Goal: Transaction & Acquisition: Purchase product/service

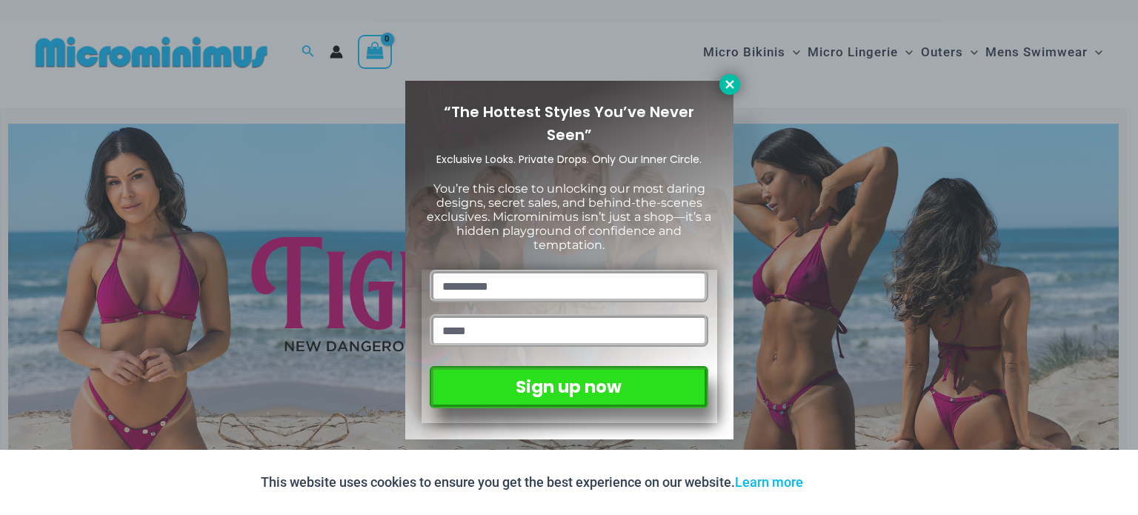
click at [732, 85] on icon at bounding box center [729, 84] width 13 height 13
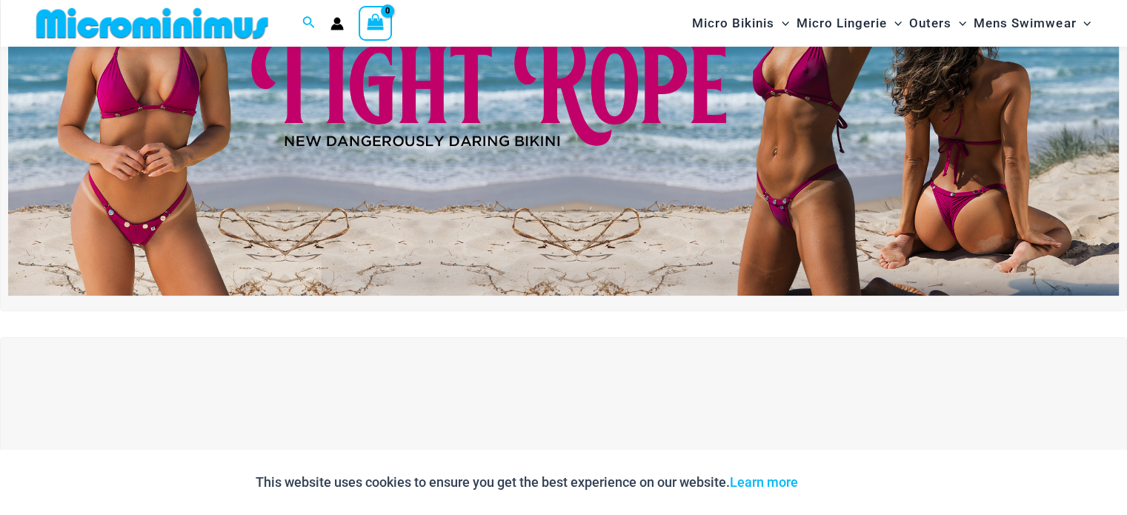
scroll to position [191, 0]
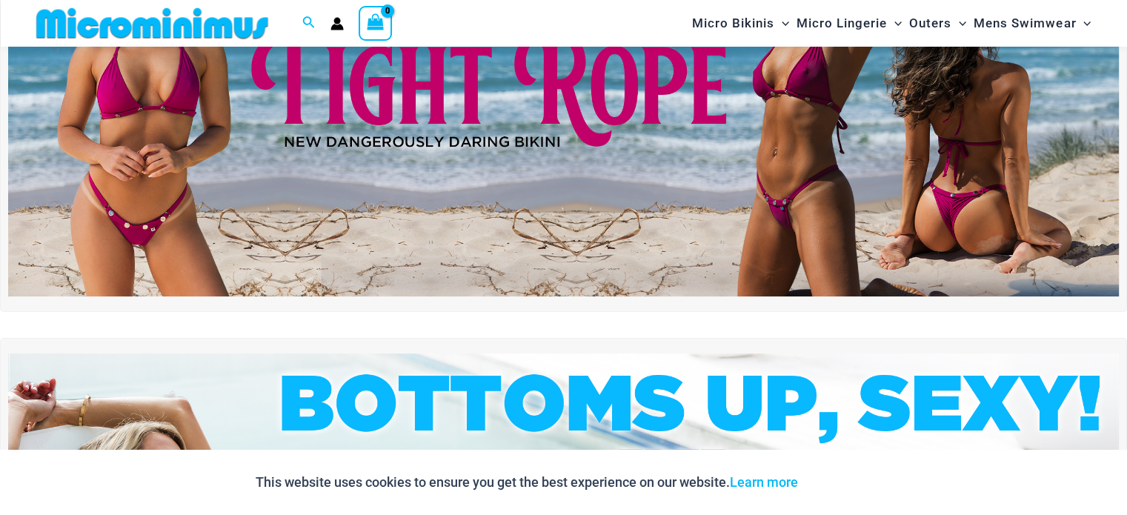
click at [477, 299] on div at bounding box center [563, 108] width 1127 height 408
click at [459, 269] on img at bounding box center [563, 107] width 1111 height 377
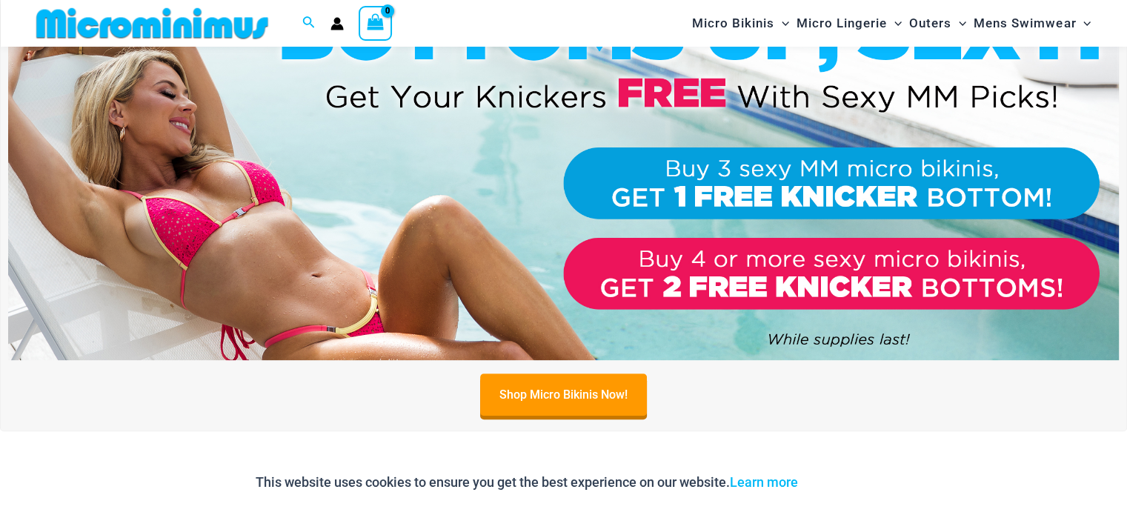
scroll to position [571, 0]
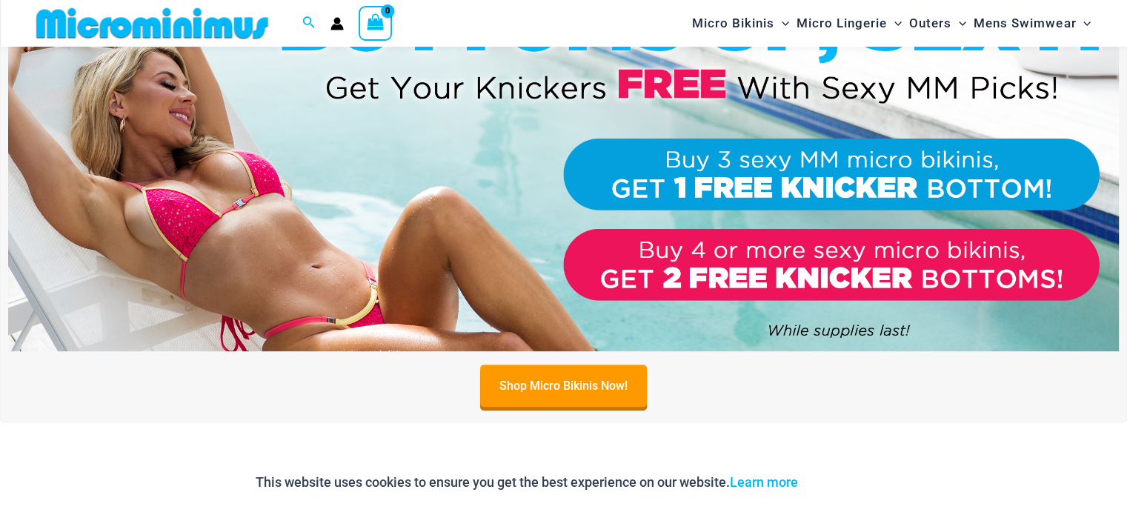
click at [444, 234] on img at bounding box center [563, 161] width 1111 height 377
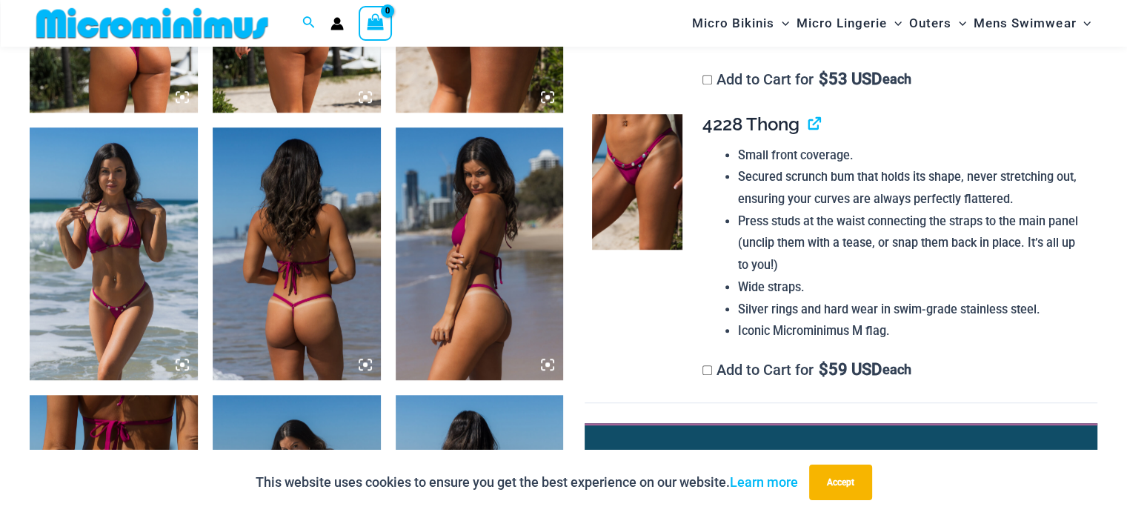
scroll to position [1091, 0]
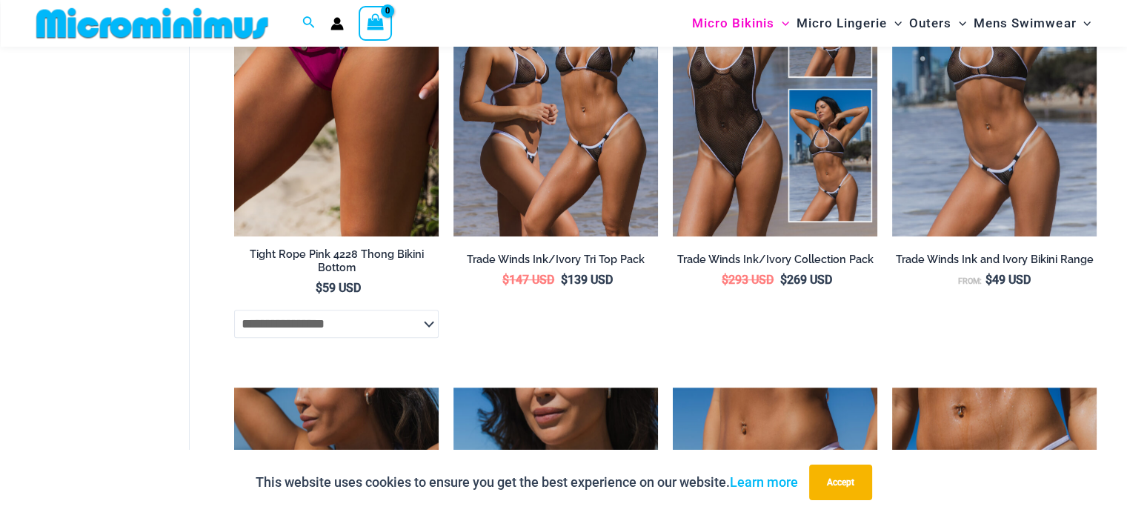
scroll to position [1036, 0]
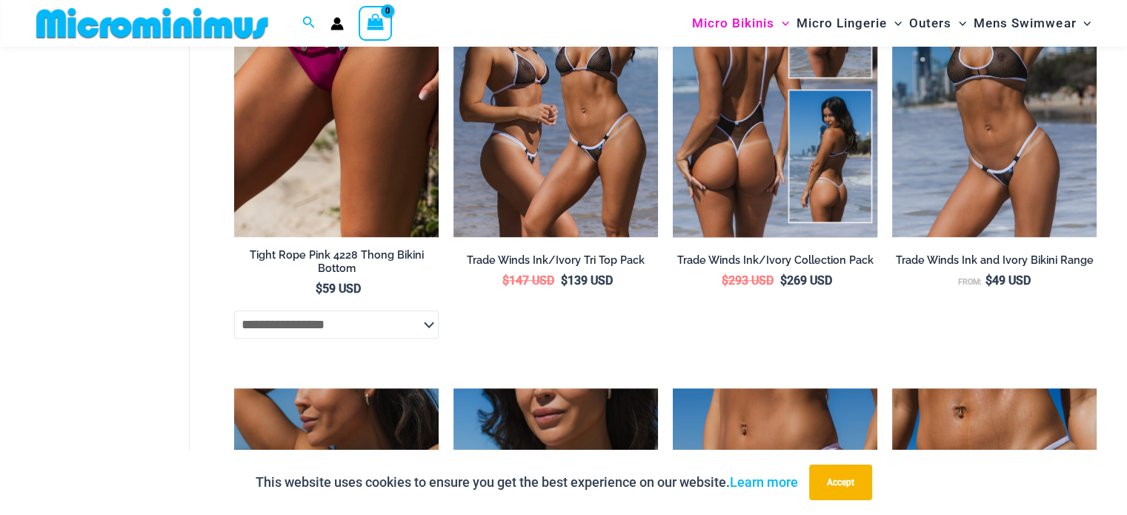
click at [751, 164] on img at bounding box center [775, 83] width 205 height 307
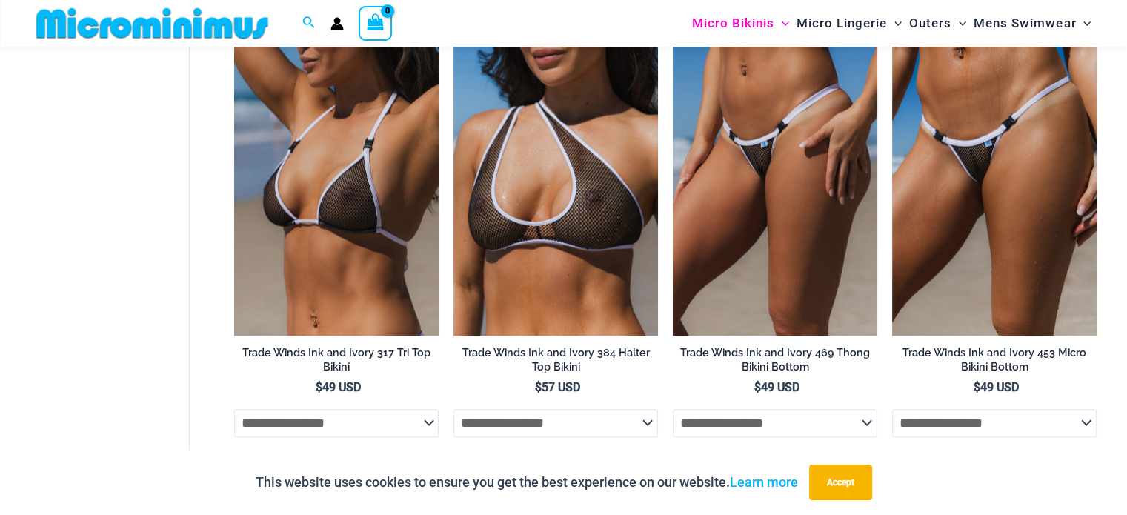
scroll to position [1396, 0]
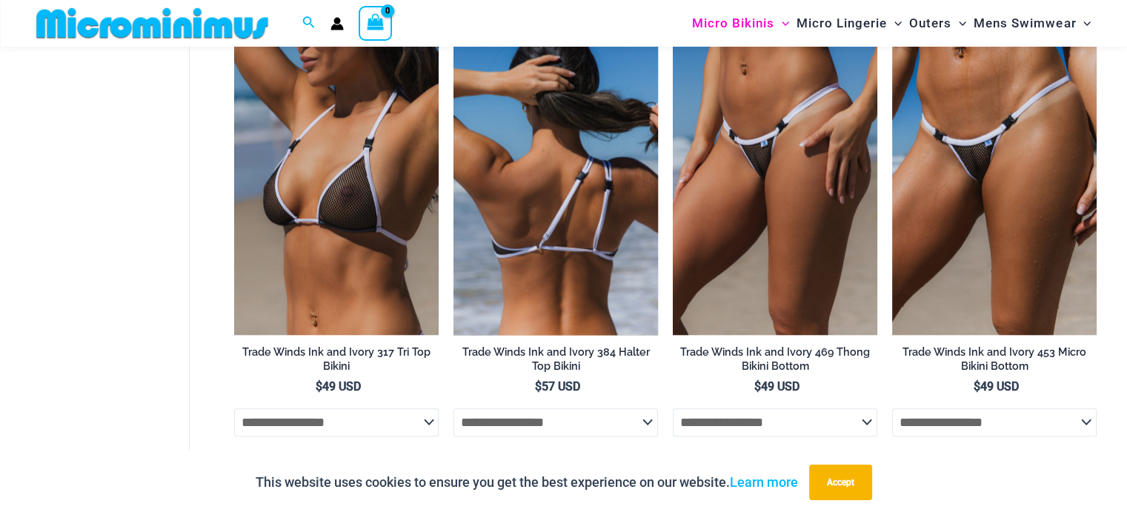
click at [567, 221] on img at bounding box center [556, 181] width 205 height 307
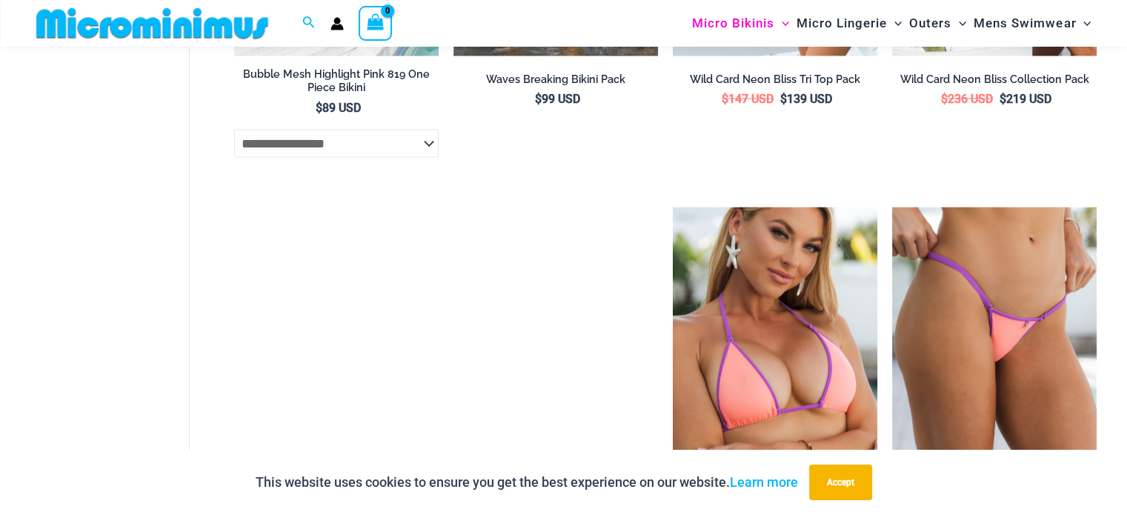
scroll to position [3061, 0]
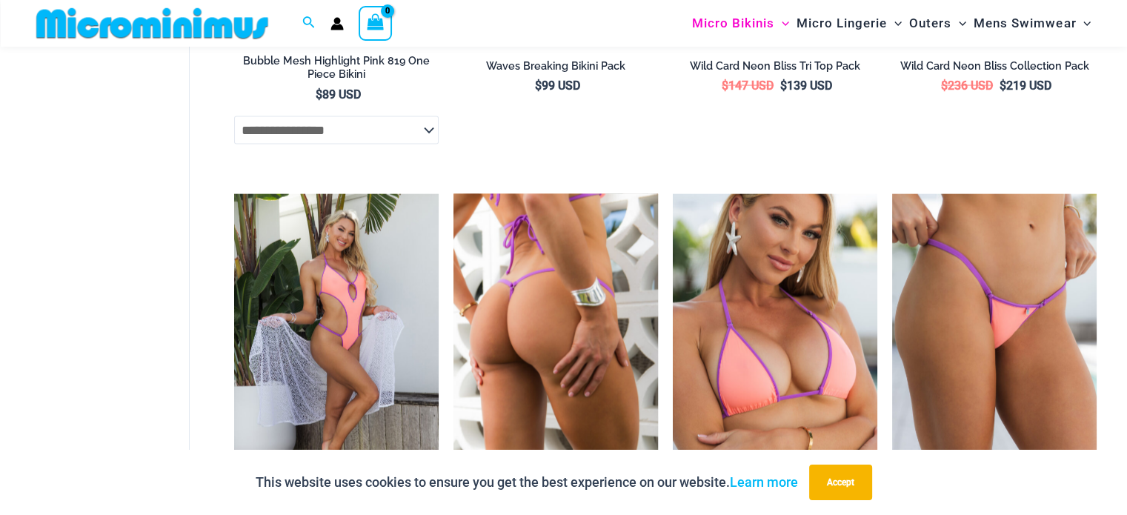
click at [557, 299] on img at bounding box center [556, 347] width 205 height 307
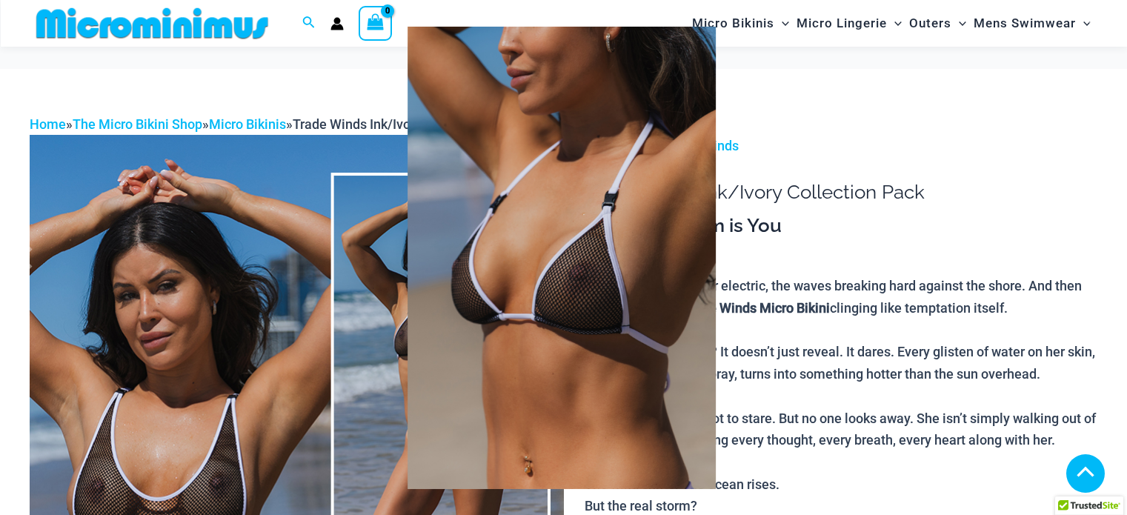
scroll to position [537, 0]
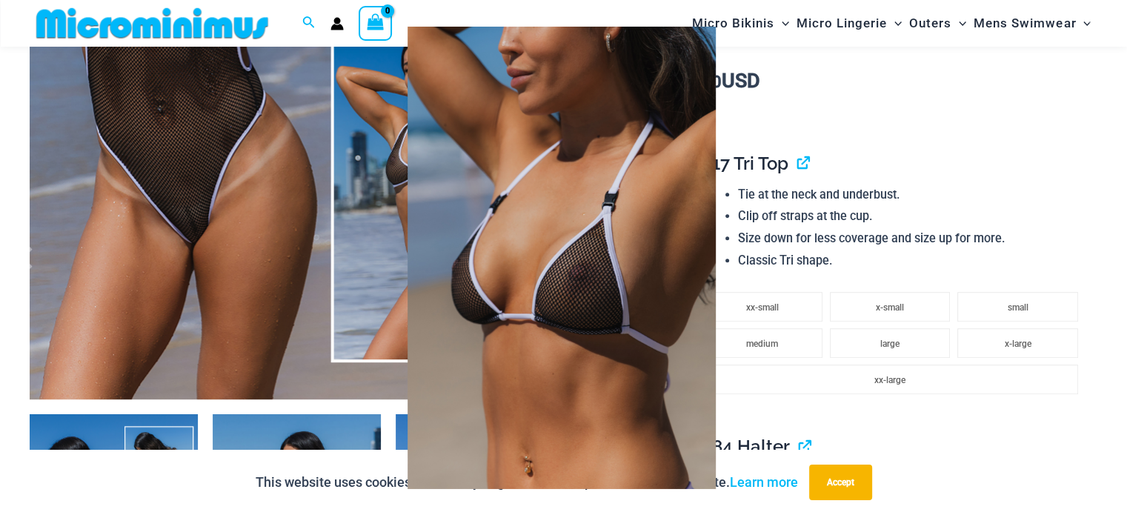
click at [416, 179] on img at bounding box center [562, 258] width 308 height 462
click at [368, 201] on div at bounding box center [563, 257] width 1127 height 515
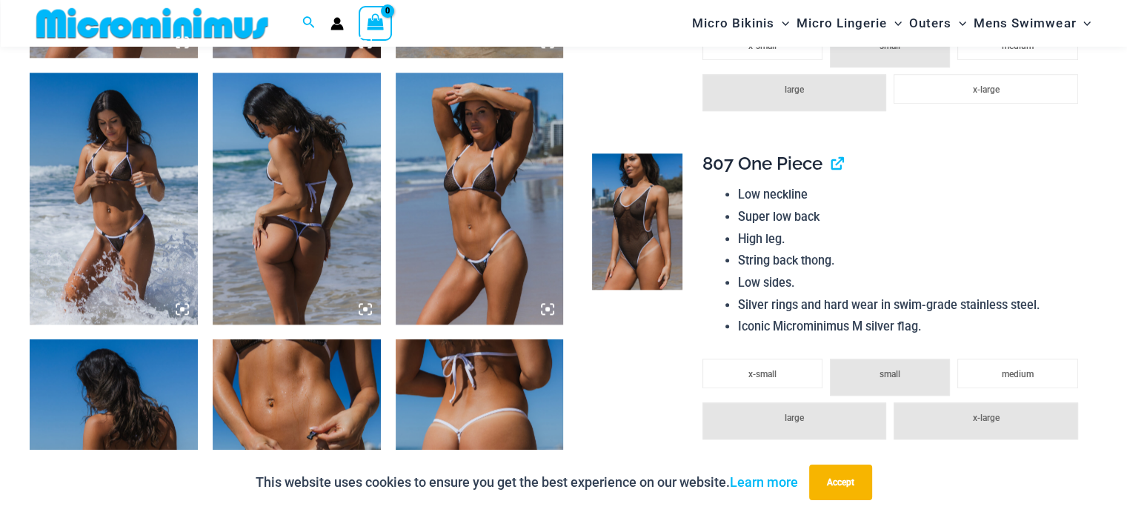
scroll to position [1704, 0]
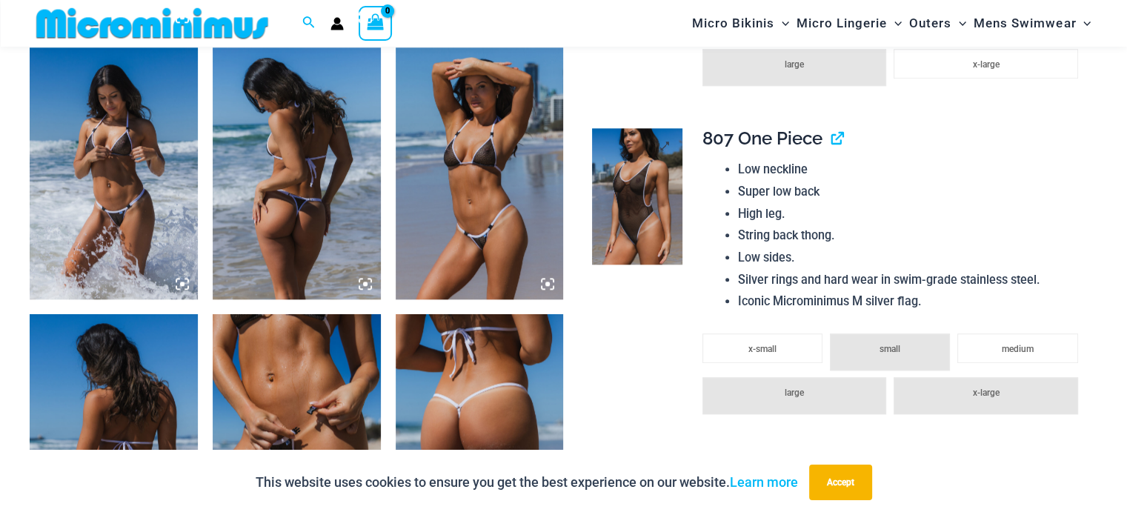
click at [655, 216] on img at bounding box center [637, 196] width 90 height 136
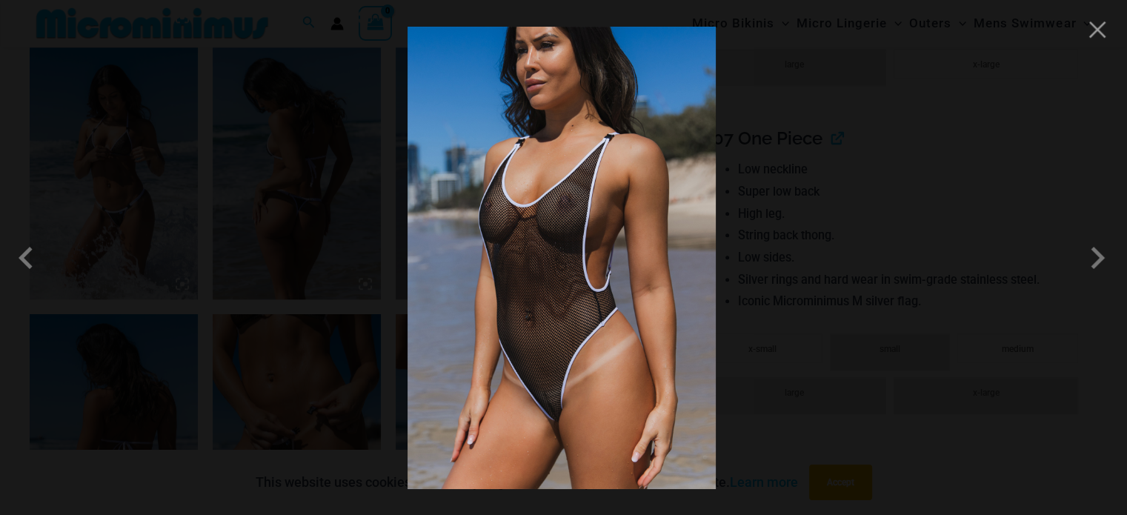
click at [408, 213] on img at bounding box center [562, 258] width 308 height 462
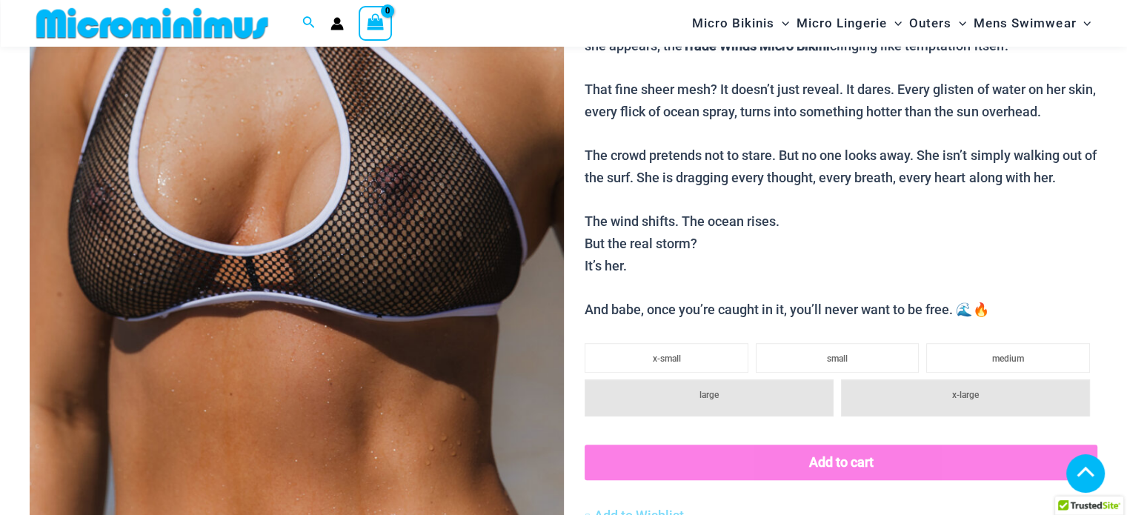
scroll to position [393, 0]
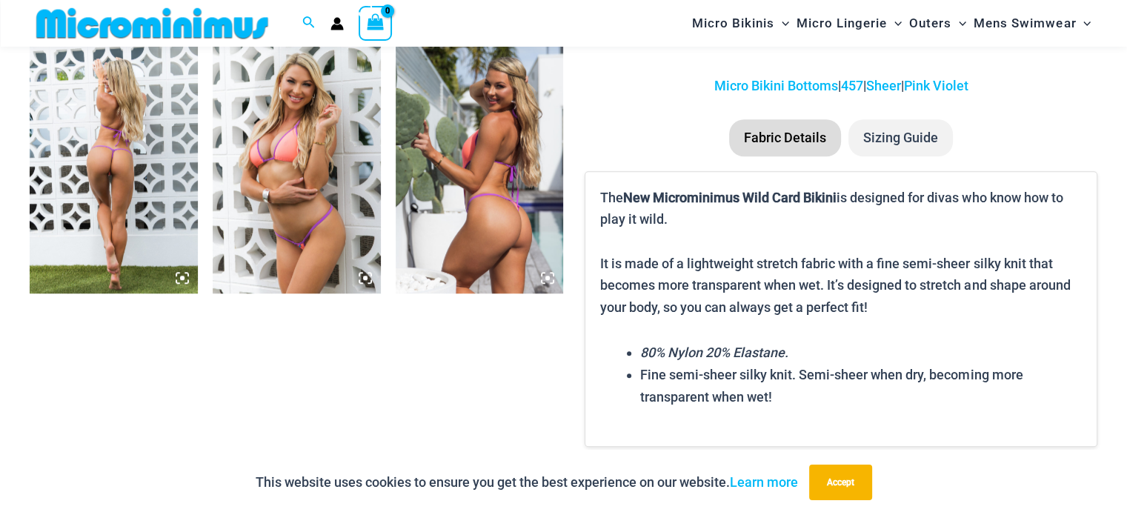
scroll to position [1183, 0]
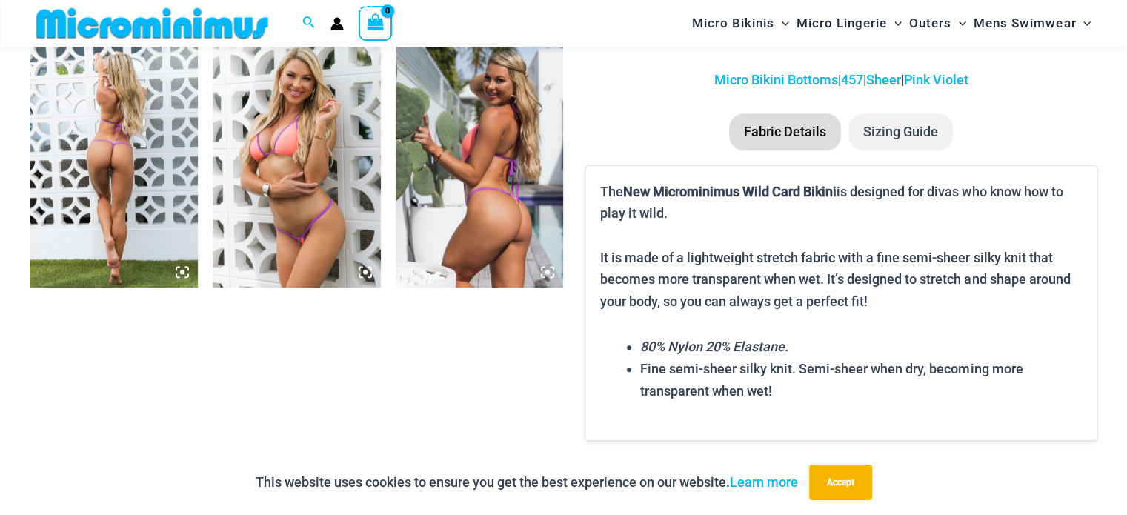
click at [319, 113] on img at bounding box center [297, 161] width 168 height 252
